Goal: Transaction & Acquisition: Purchase product/service

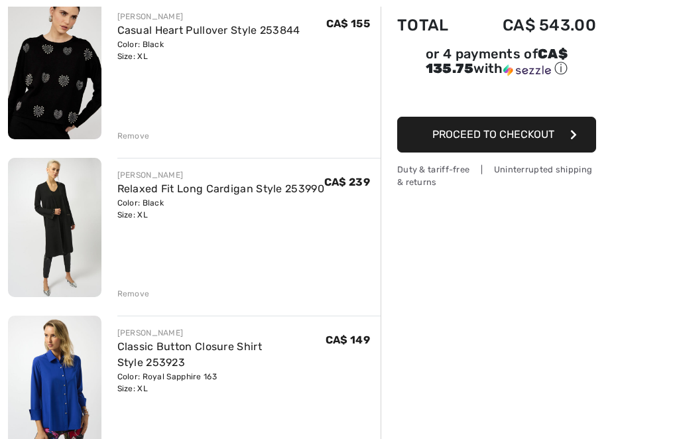
scroll to position [174, 0]
click at [61, 80] on img at bounding box center [55, 69] width 94 height 140
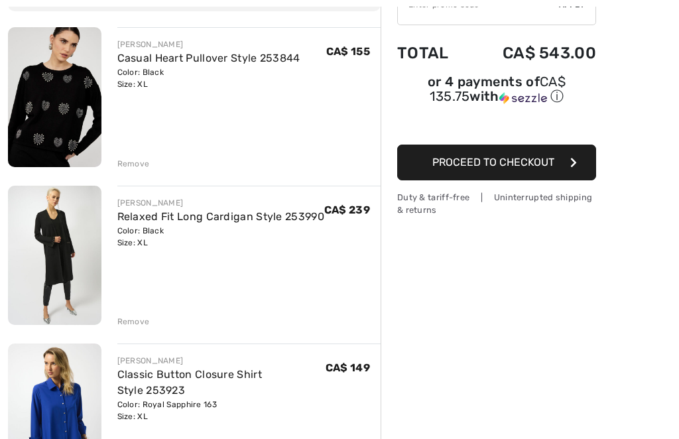
click at [74, 254] on img at bounding box center [55, 255] width 94 height 139
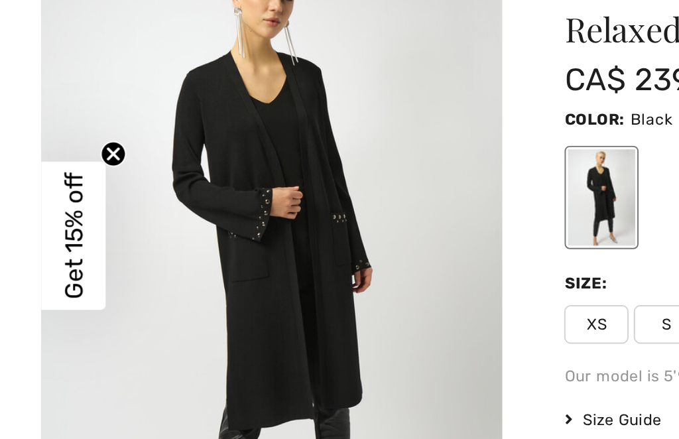
scroll to position [38, 0]
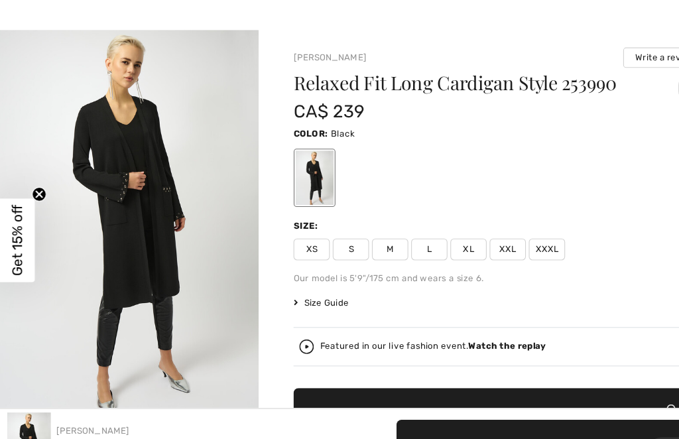
click at [302, 275] on span "Size Guide" at bounding box center [294, 277] width 50 height 12
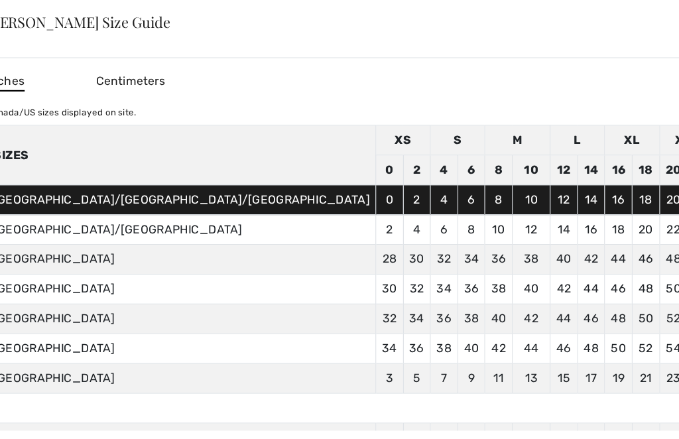
click at [676, 25] on div "✕" at bounding box center [683, 20] width 14 height 28
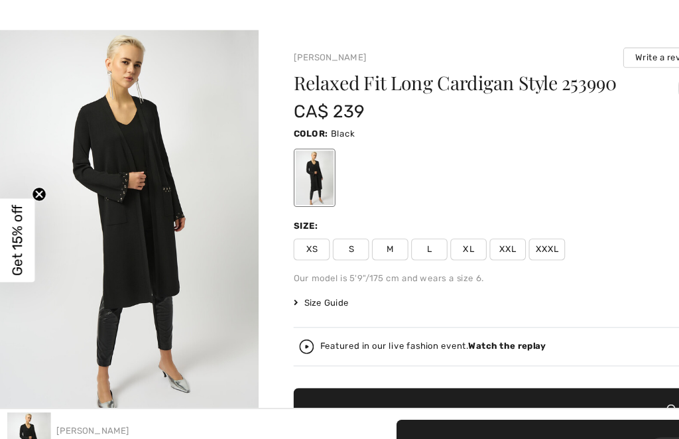
click at [300, 277] on span "Size Guide" at bounding box center [294, 277] width 50 height 12
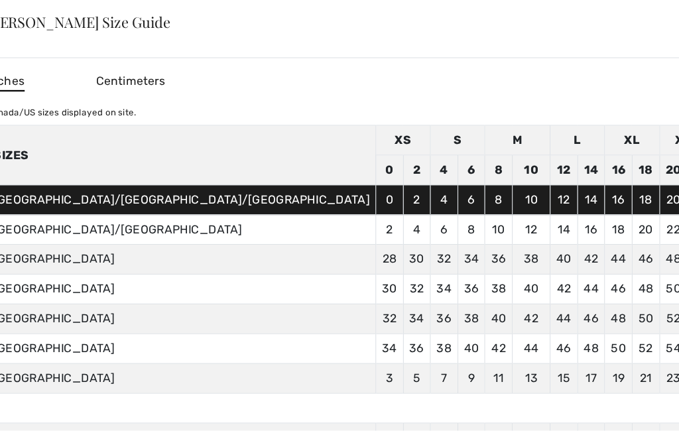
click at [676, 21] on div "✕" at bounding box center [683, 20] width 14 height 28
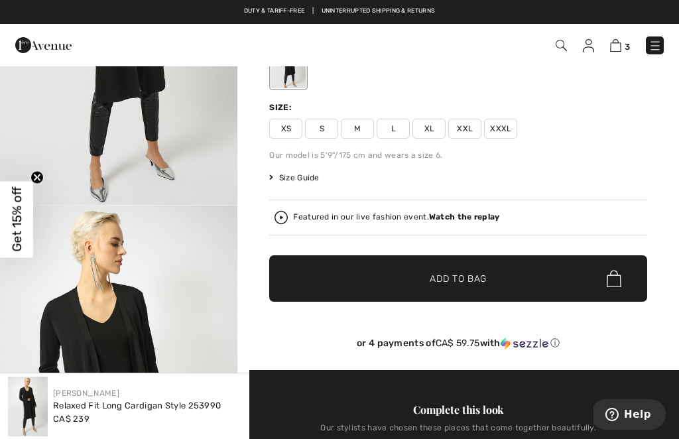
scroll to position [136, 0]
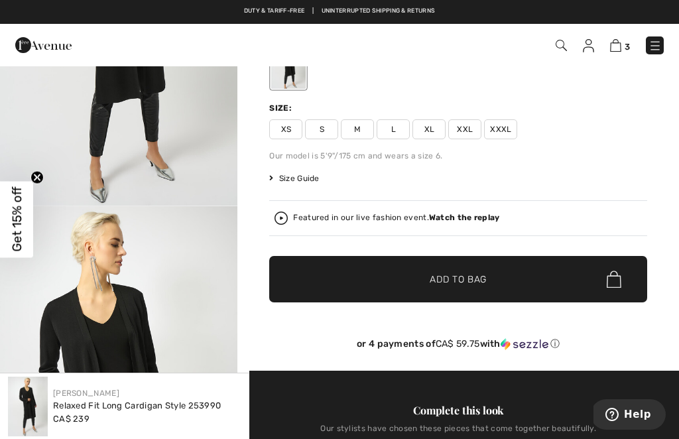
click at [619, 47] on img at bounding box center [615, 45] width 11 height 13
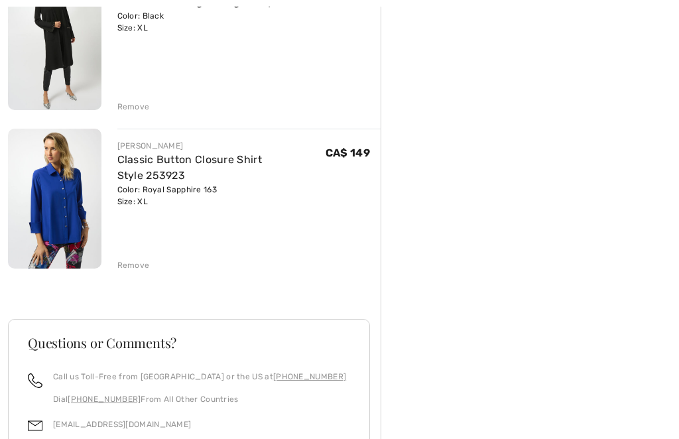
scroll to position [373, 0]
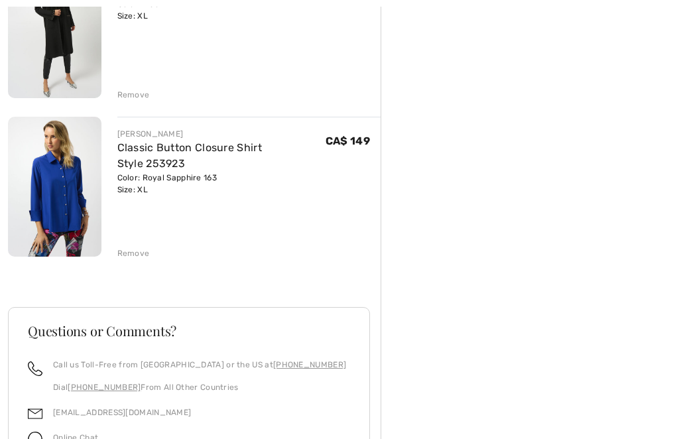
click at [67, 195] on img at bounding box center [55, 186] width 94 height 139
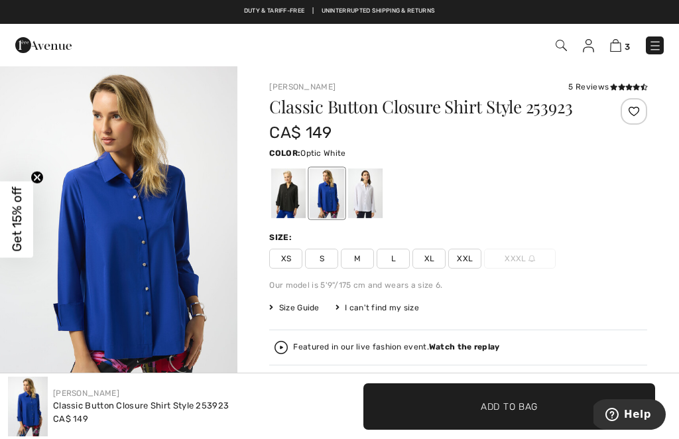
click at [359, 196] on div at bounding box center [365, 193] width 34 height 50
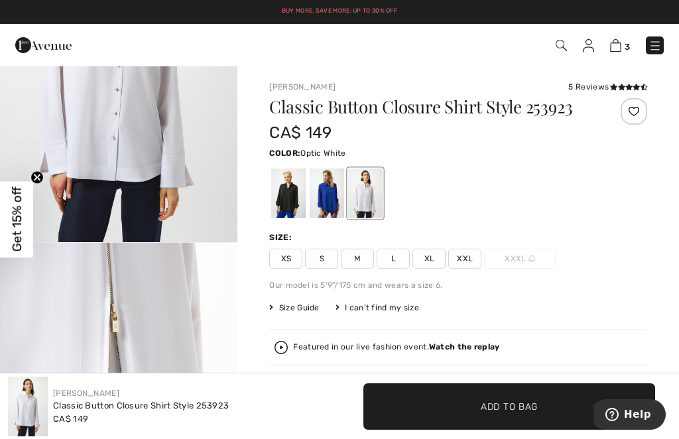
click at [288, 194] on div at bounding box center [288, 193] width 34 height 50
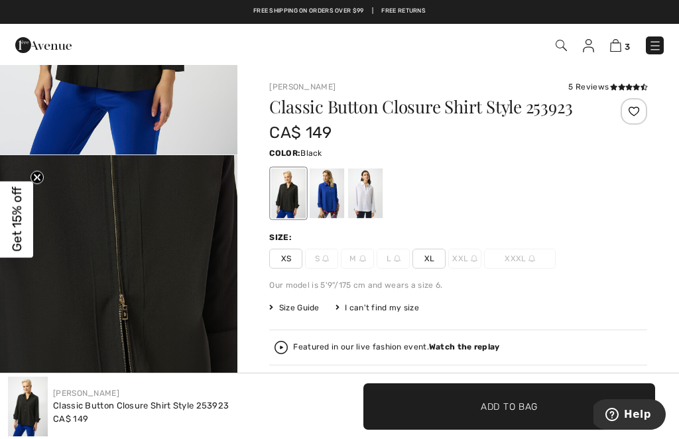
click at [326, 198] on div at bounding box center [327, 193] width 34 height 50
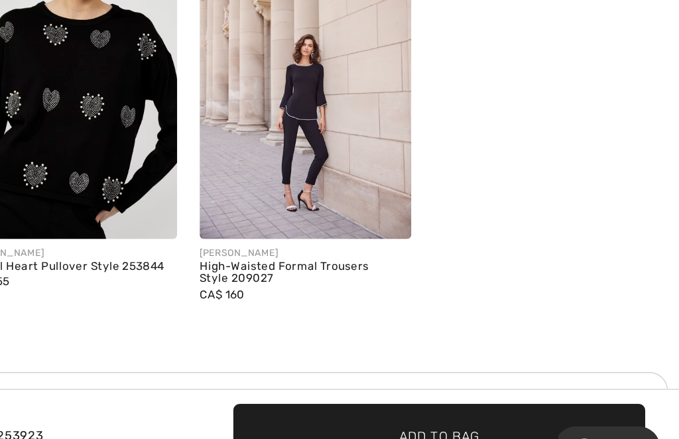
scroll to position [1433, 0]
